Goal: Transaction & Acquisition: Book appointment/travel/reservation

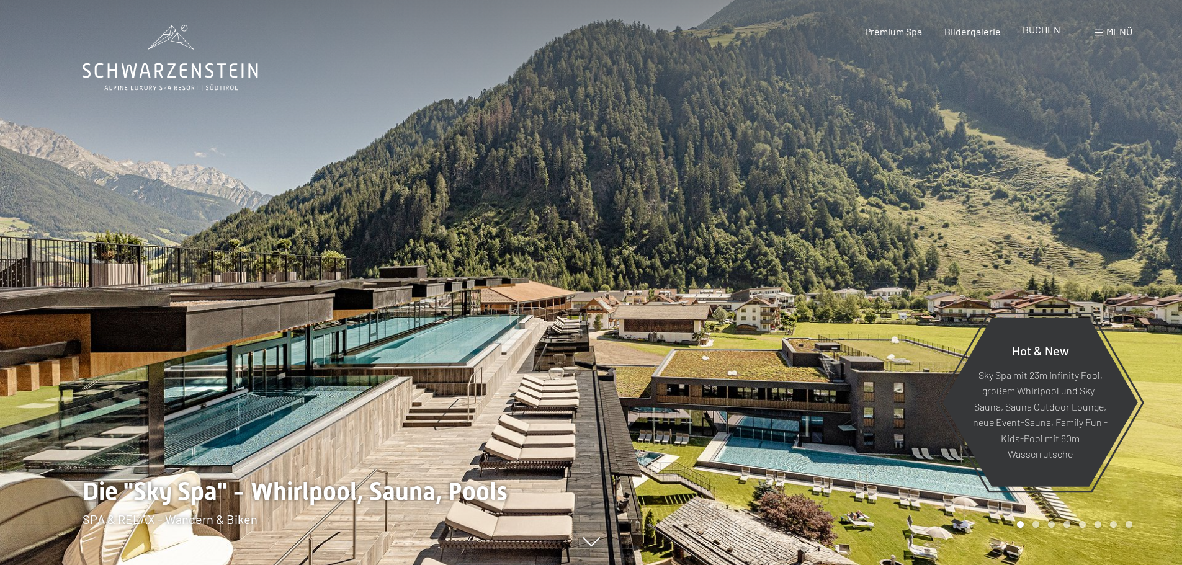
click at [1055, 31] on span "BUCHEN" at bounding box center [1041, 30] width 38 height 12
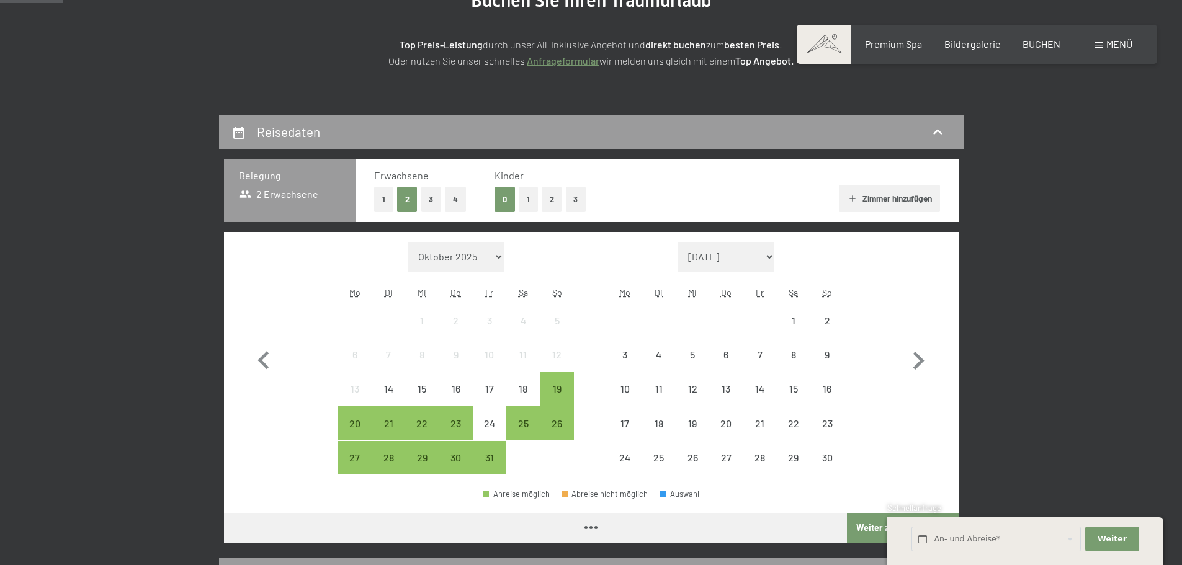
scroll to position [186, 0]
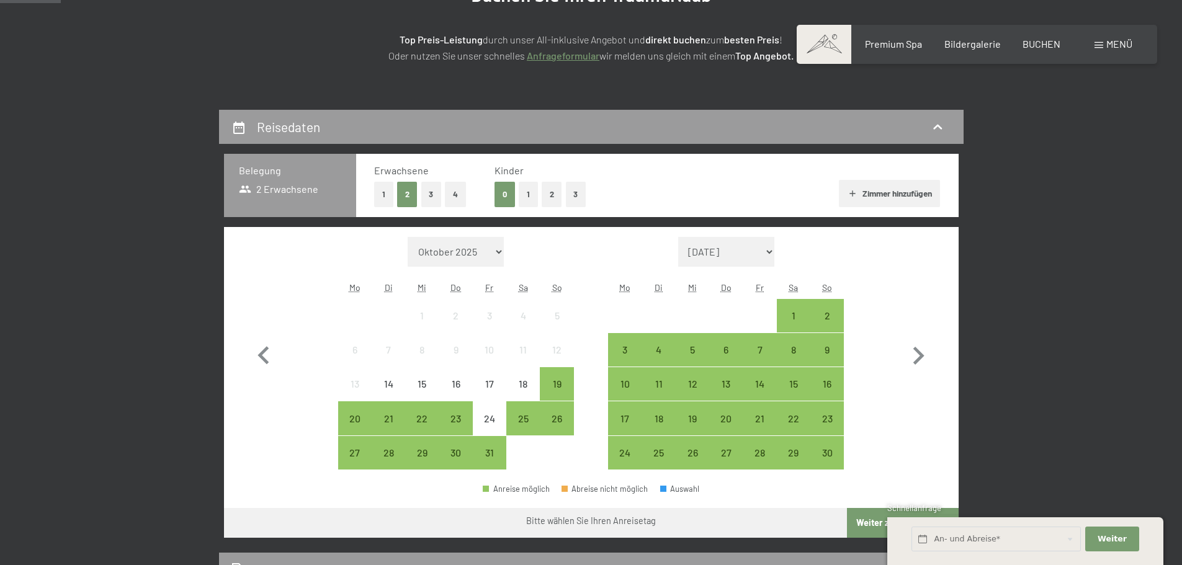
click at [380, 200] on button "1" at bounding box center [383, 194] width 19 height 25
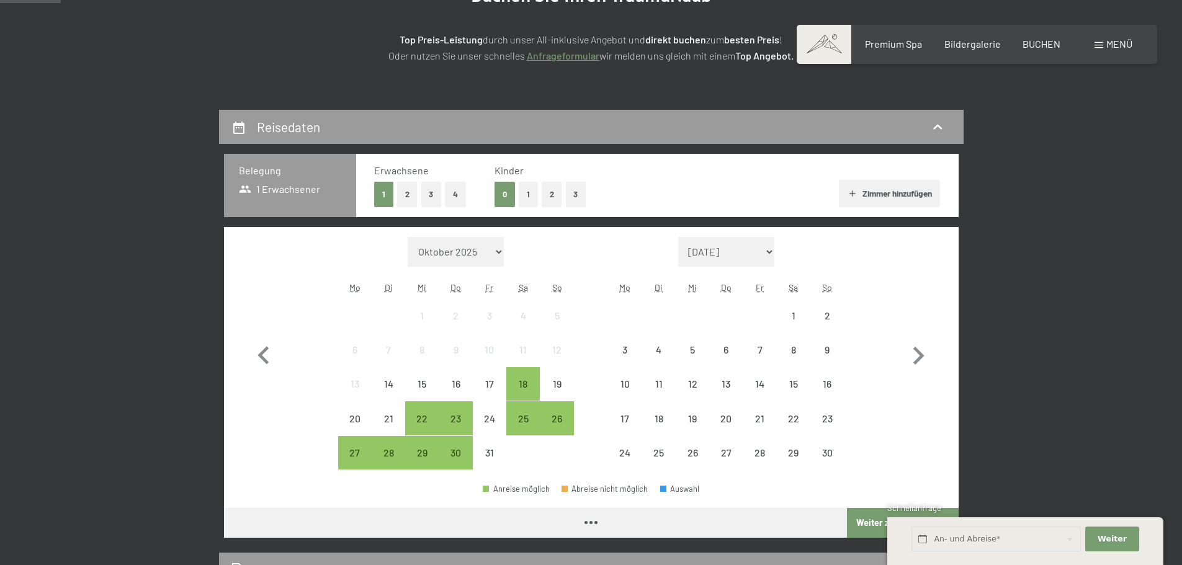
click at [521, 195] on button "1" at bounding box center [528, 194] width 19 height 25
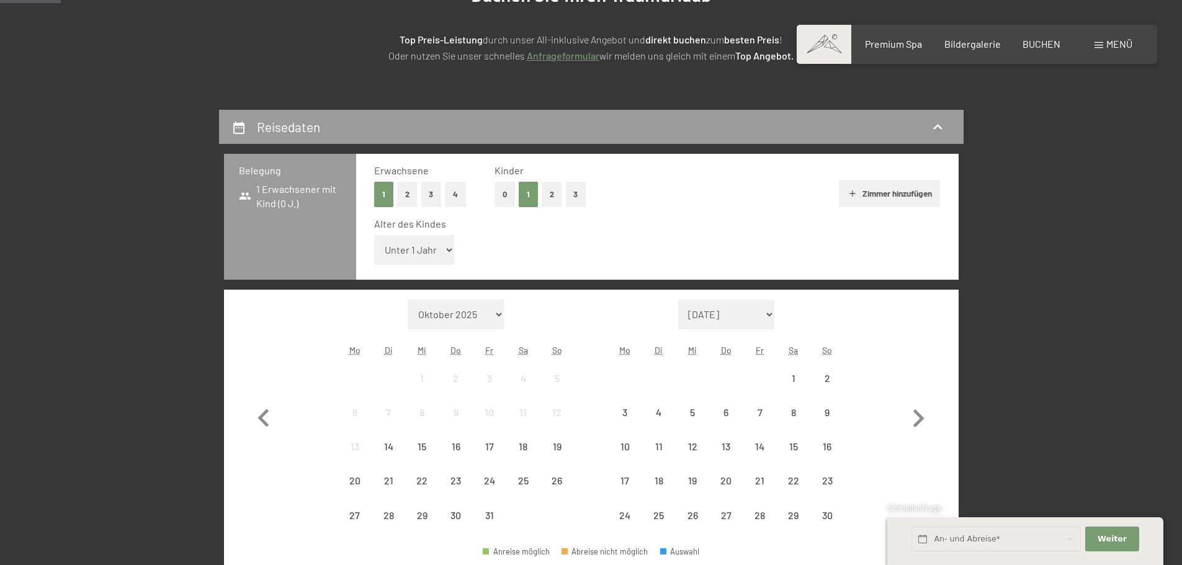
click at [436, 243] on select "Unter 1 Jahr 1 Jahr 2 Jahre 3 Jahre 4 Jahre 5 Jahre 6 Jahre 7 Jahre 8 Jahre 9 J…" at bounding box center [414, 250] width 81 height 30
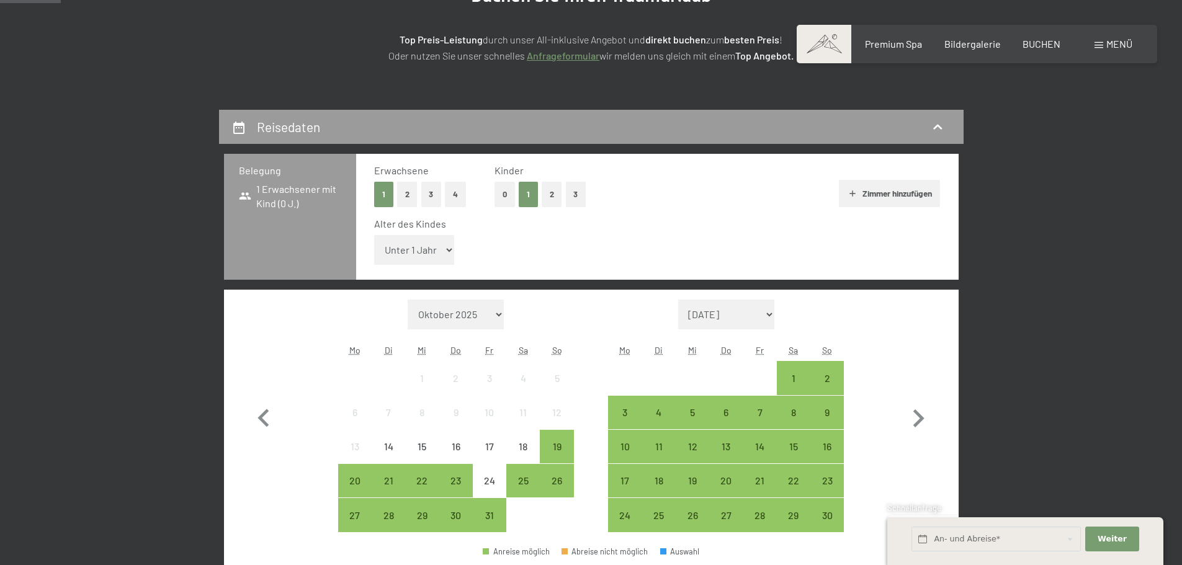
select select "14"
click at [374, 235] on select "Unter 1 Jahr 1 Jahr 2 Jahre 3 Jahre 4 Jahre 5 Jahre 6 Jahre 7 Jahre 8 Jahre 9 J…" at bounding box center [414, 250] width 81 height 30
click at [556, 476] on div "26" at bounding box center [556, 491] width 31 height 31
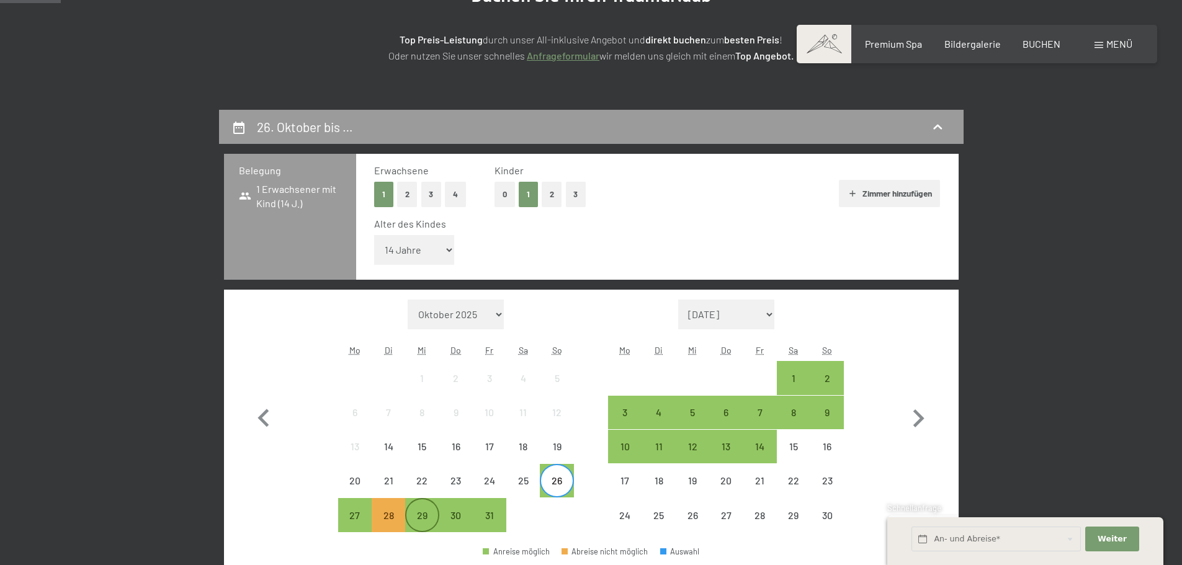
click at [409, 515] on div "29" at bounding box center [421, 525] width 31 height 31
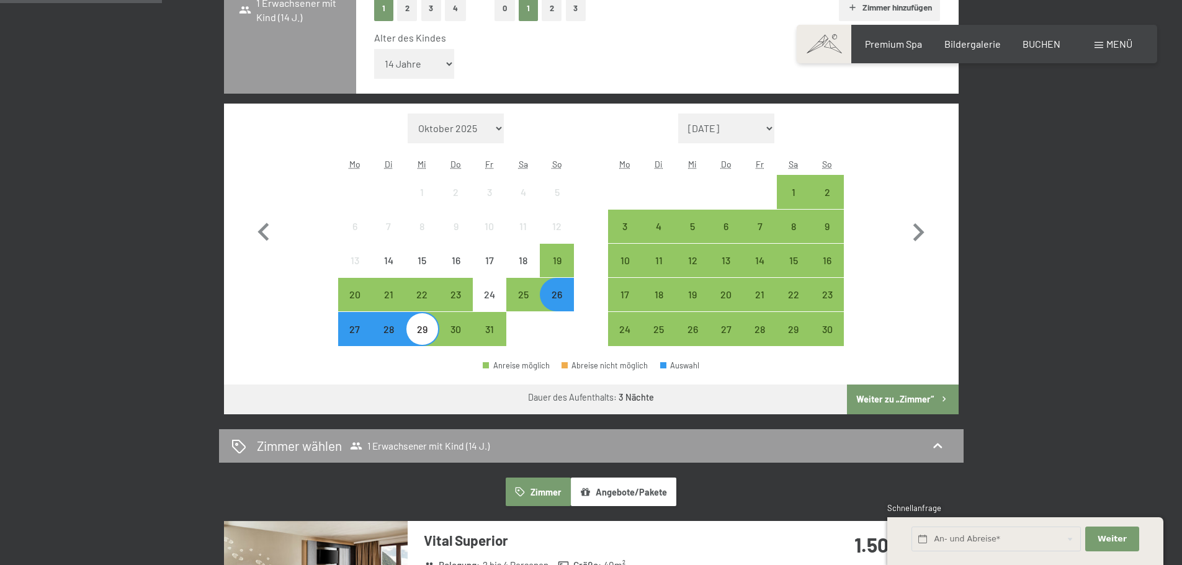
click at [901, 408] on button "Weiter zu „Zimmer“" at bounding box center [902, 400] width 111 height 30
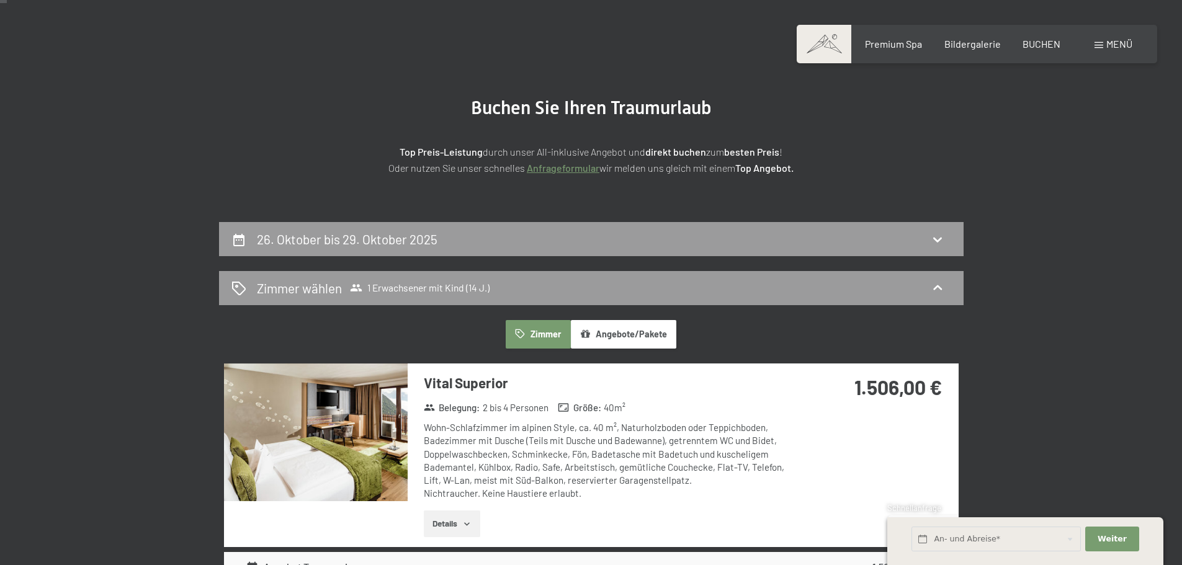
scroll to position [0, 0]
